Goal: Navigation & Orientation: Find specific page/section

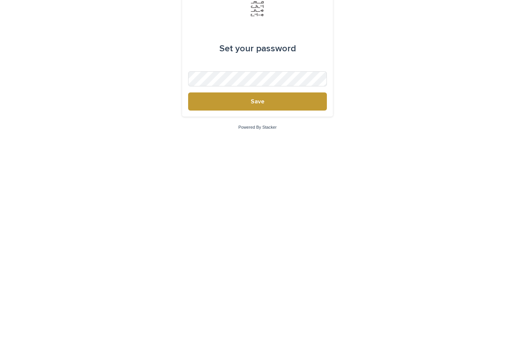
click at [292, 207] on button "Save" at bounding box center [257, 216] width 139 height 18
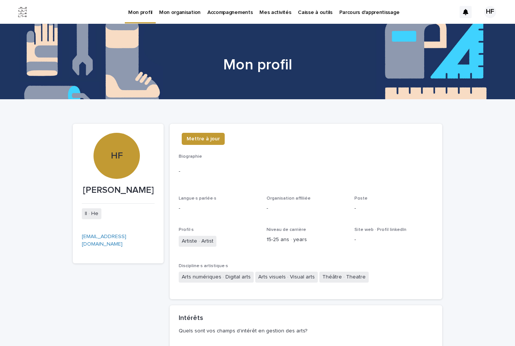
click at [302, 15] on link "Caisse à outils" at bounding box center [315, 11] width 41 height 23
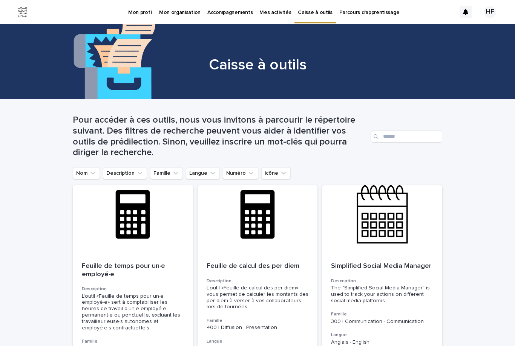
click at [186, 16] on link "Mon organisation" at bounding box center [180, 11] width 48 height 23
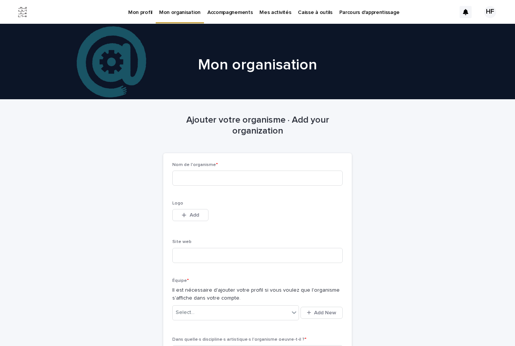
click at [223, 13] on p "Accompagnements" at bounding box center [229, 8] width 45 height 16
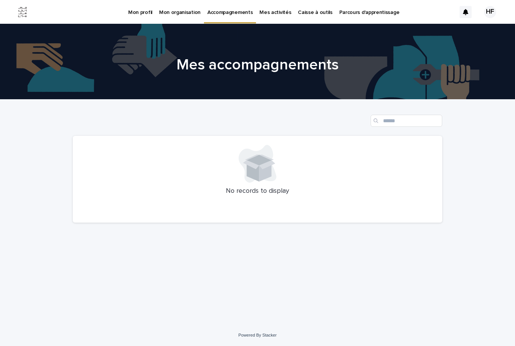
click at [264, 15] on p "Mes activités" at bounding box center [276, 8] width 32 height 16
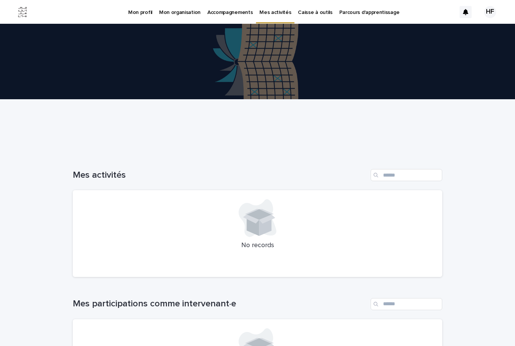
click at [310, 12] on p "Caisse à outils" at bounding box center [315, 8] width 34 height 16
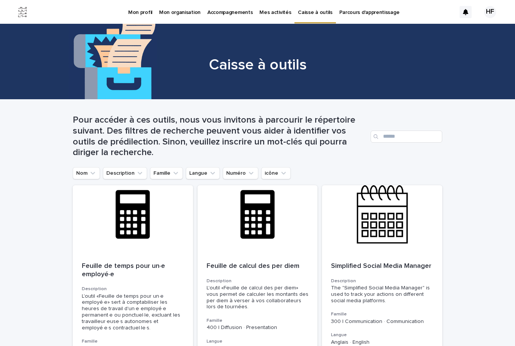
click at [369, 14] on p "Parcours d'apprentissage" at bounding box center [370, 8] width 60 height 16
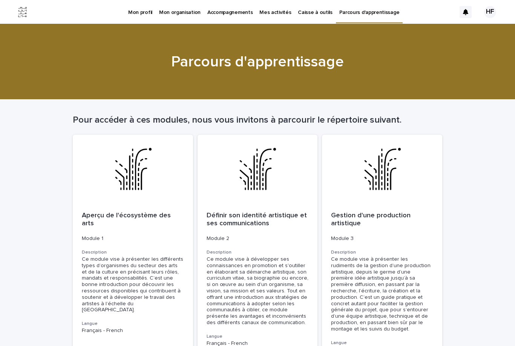
click at [144, 10] on p "Mon profil" at bounding box center [140, 8] width 24 height 16
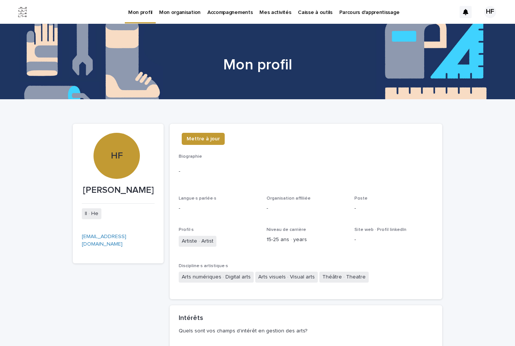
click at [194, 10] on p "Mon organisation" at bounding box center [179, 8] width 41 height 16
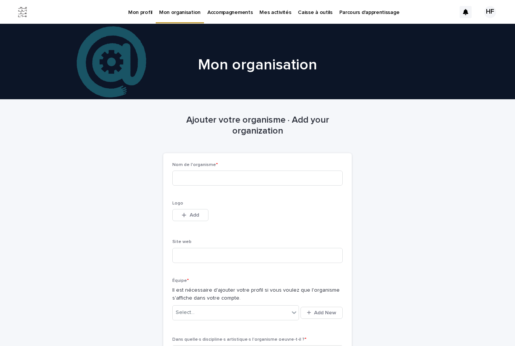
click at [237, 12] on p "Accompagnements" at bounding box center [229, 8] width 45 height 16
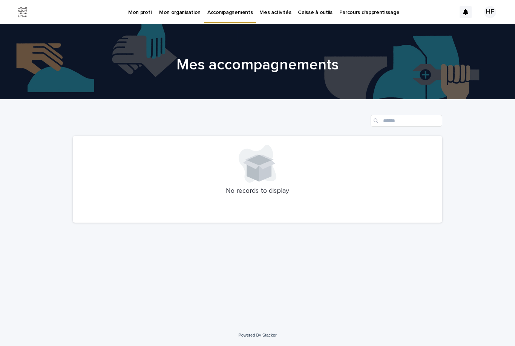
click at [269, 9] on p "Mes activités" at bounding box center [276, 8] width 32 height 16
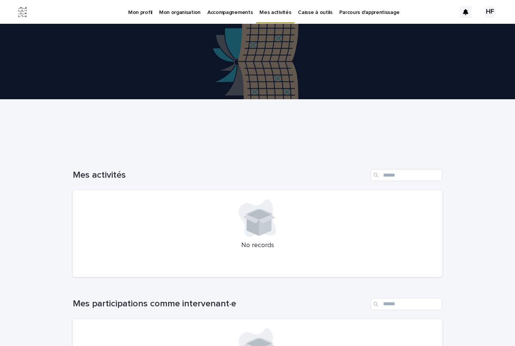
click at [301, 19] on link "Caisse à outils" at bounding box center [315, 11] width 41 height 23
